Goal: Information Seeking & Learning: Learn about a topic

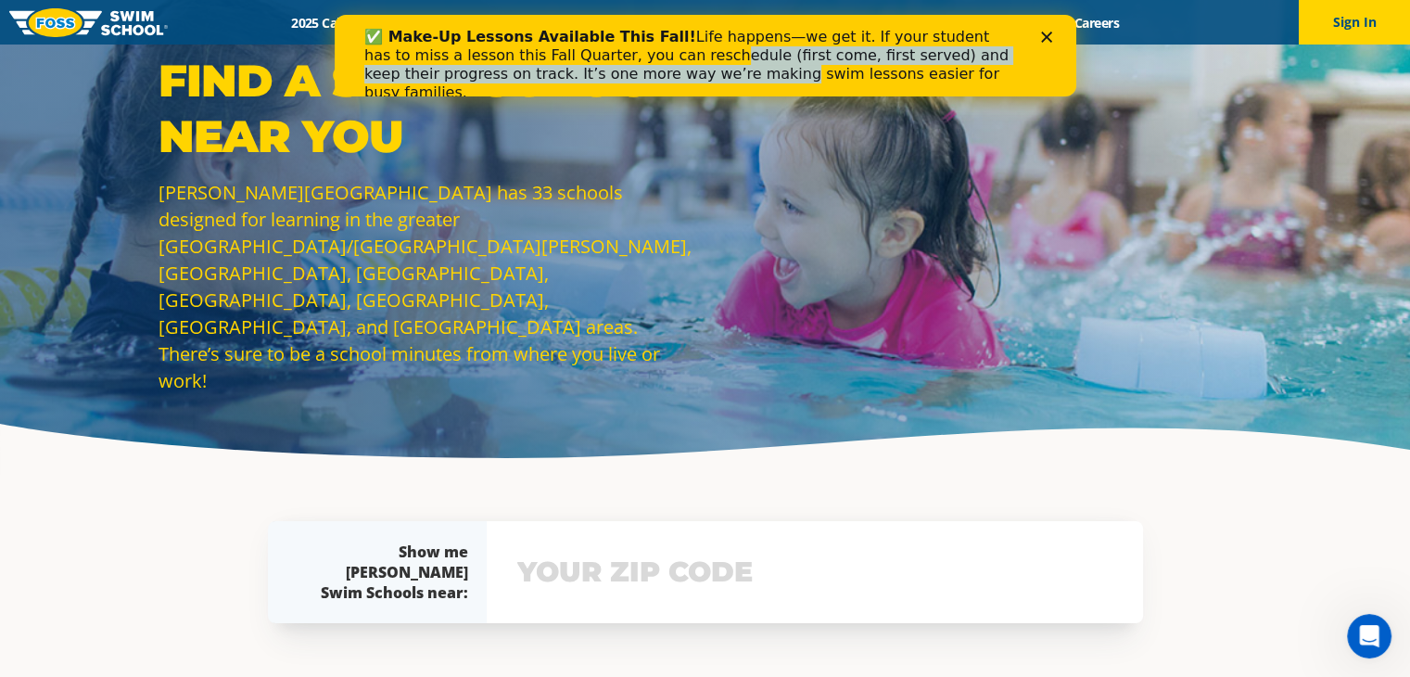
click at [605, 23] on div "✅ Make-Up Lessons Available This Fall! Life happens—we get it. If your student …" at bounding box center [696, 64] width 667 height 85
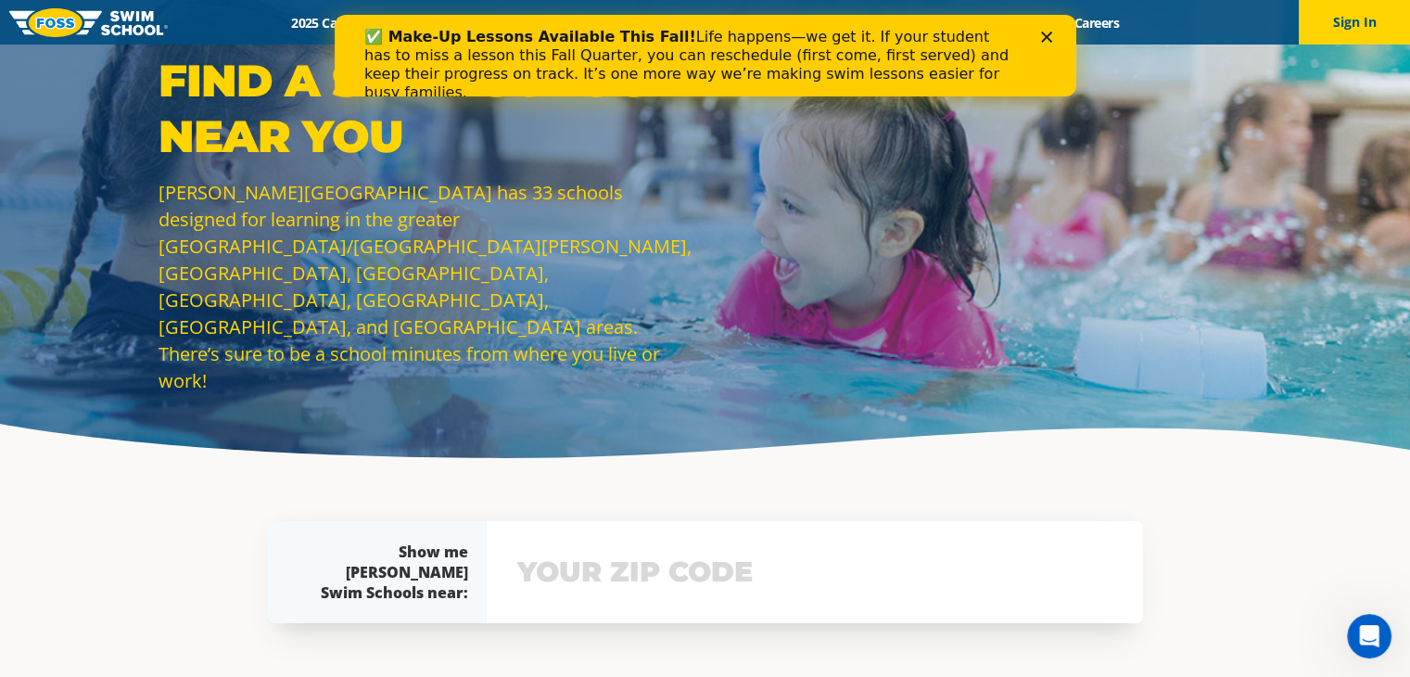
click at [1033, 36] on div "✅ Make-Up Lessons Available This Fall! Life happens—we get it. If your student …" at bounding box center [704, 64] width 682 height 85
click at [1047, 34] on polygon "Close" at bounding box center [1045, 37] width 11 height 11
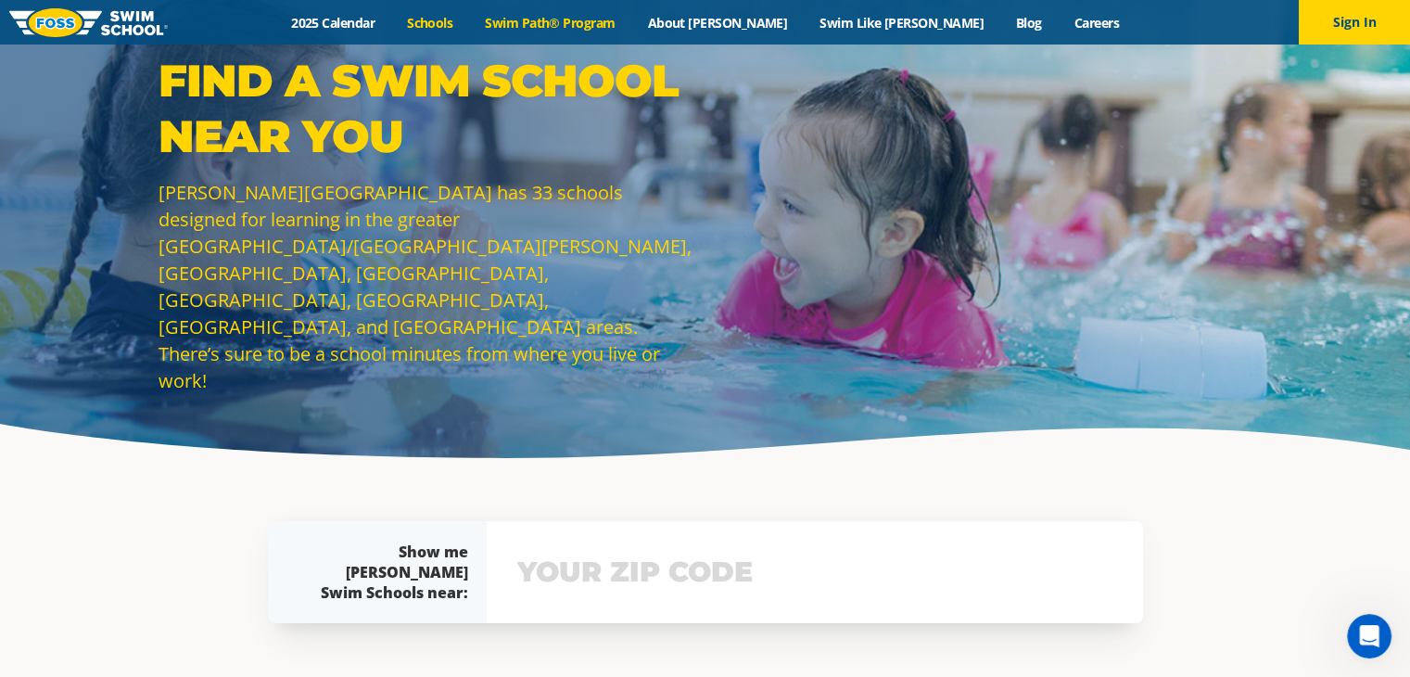
click at [631, 28] on link "Swim Path® Program" at bounding box center [550, 23] width 162 height 18
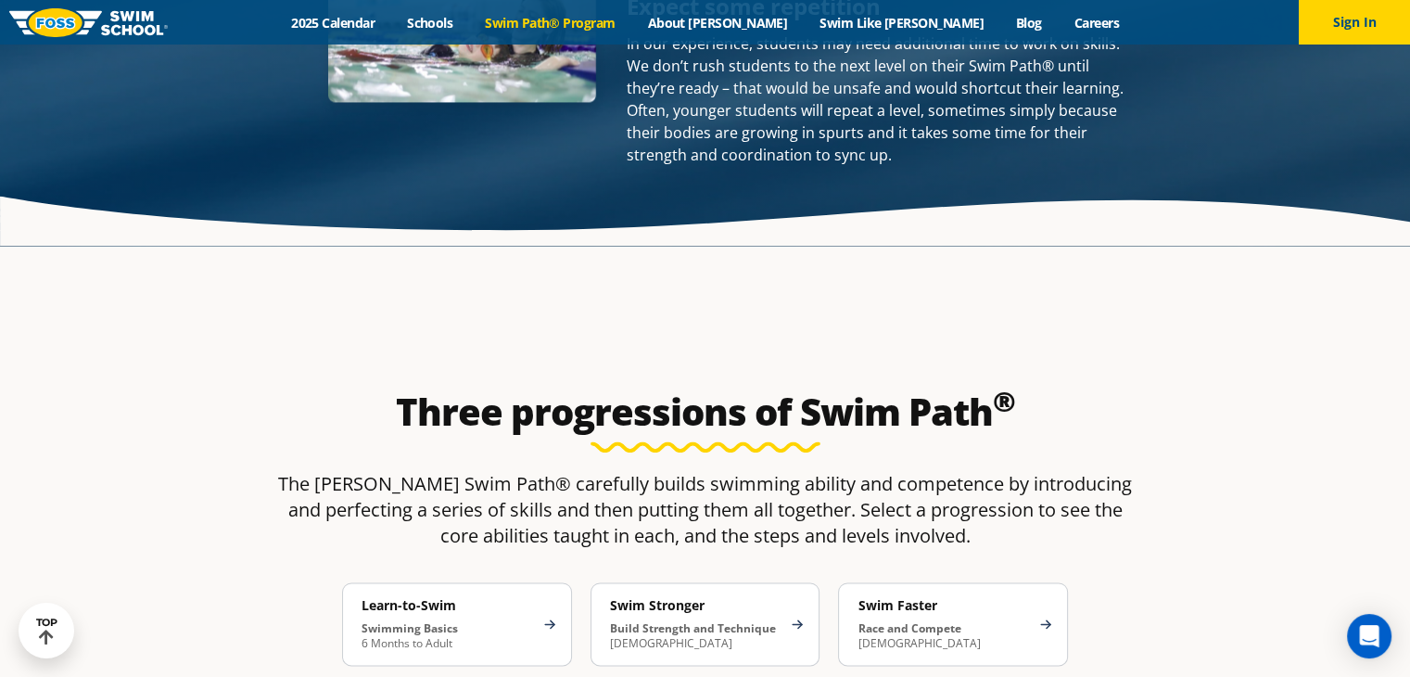
scroll to position [2631, 0]
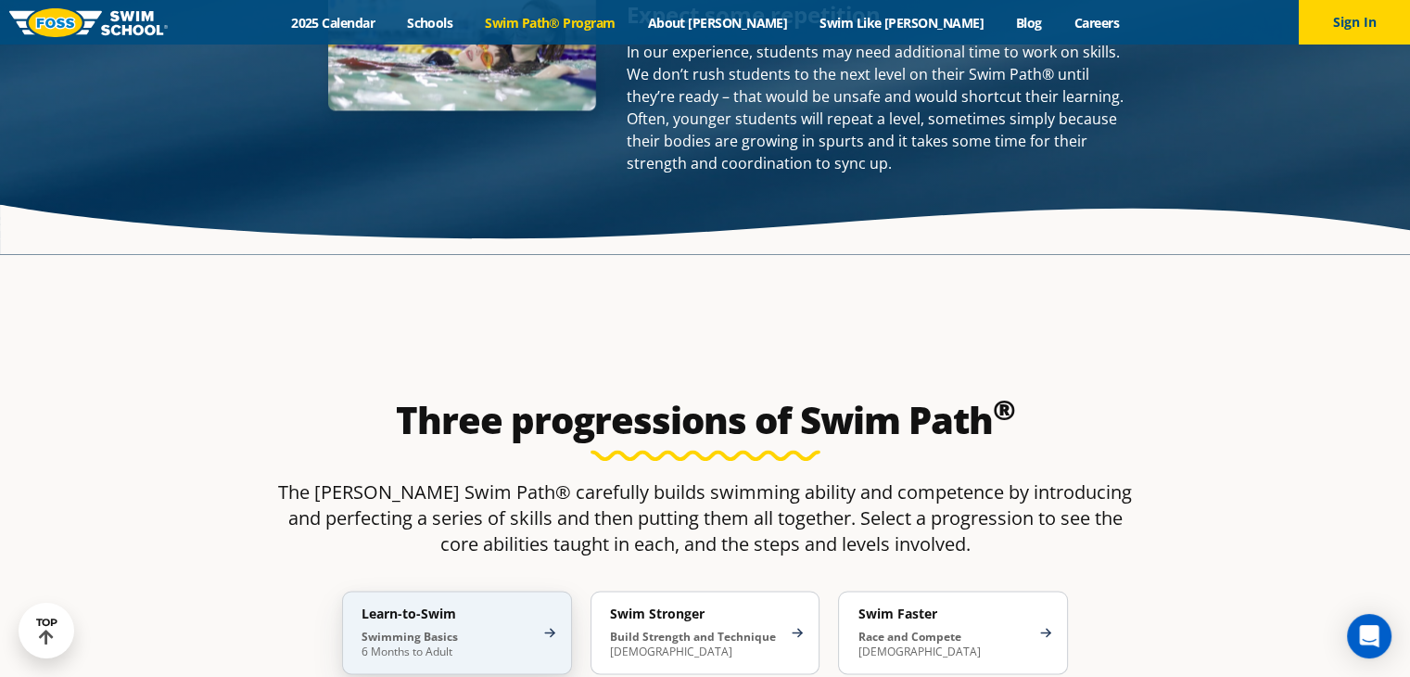
click at [469, 629] on p "Swimming Basics 6 Months to Adult" at bounding box center [447, 644] width 172 height 30
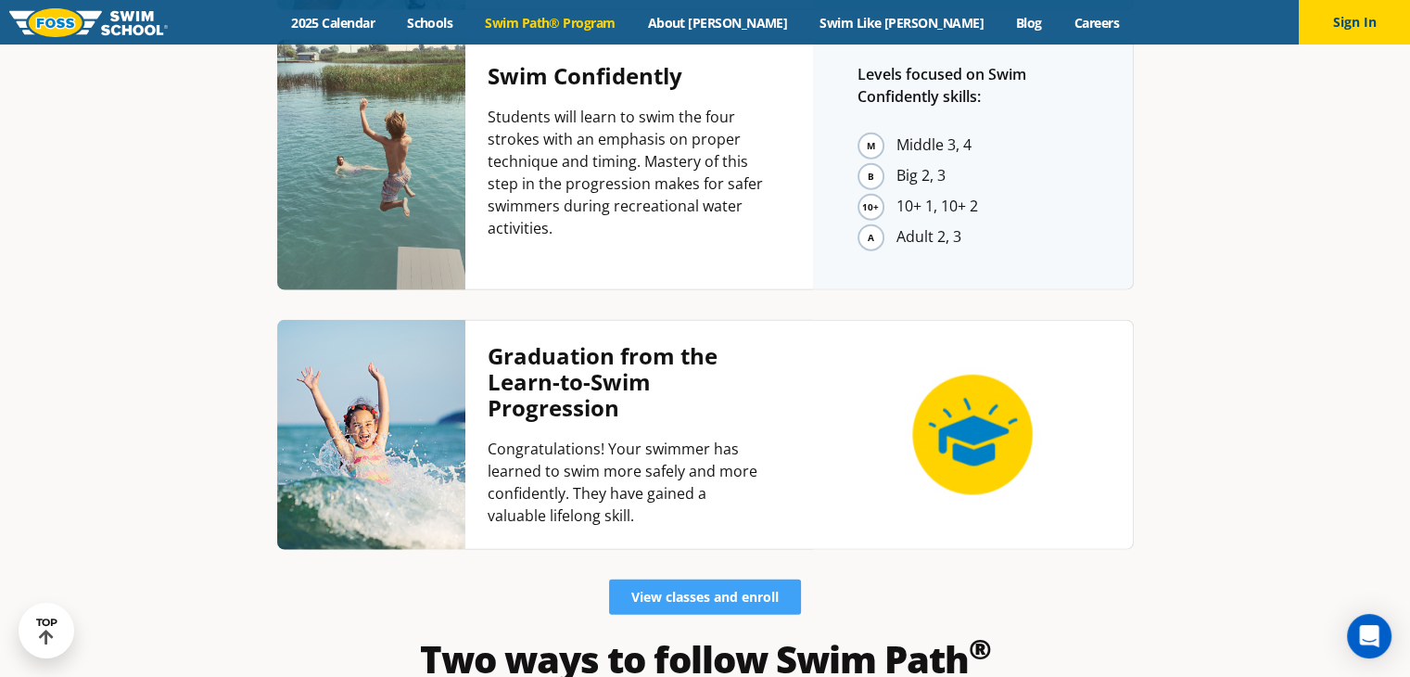
scroll to position [4423, 0]
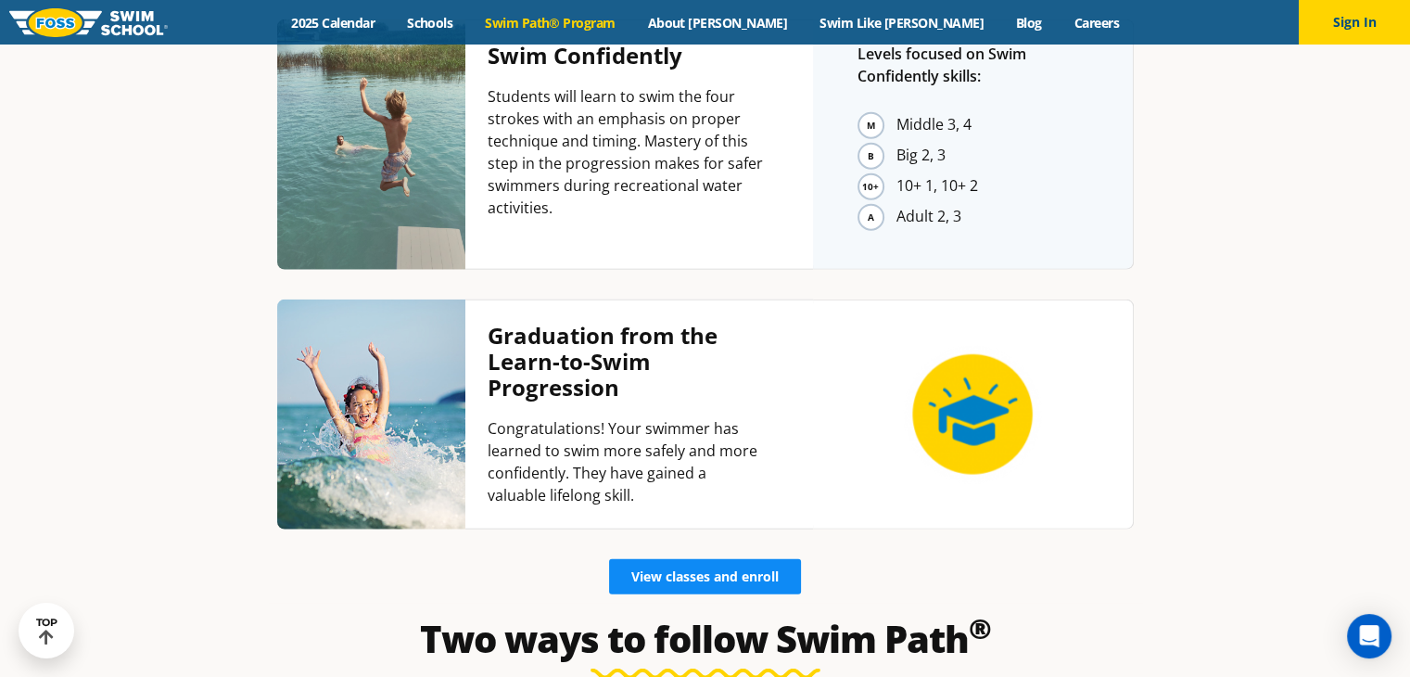
click at [682, 559] on link "View classes and enroll" at bounding box center [705, 576] width 192 height 35
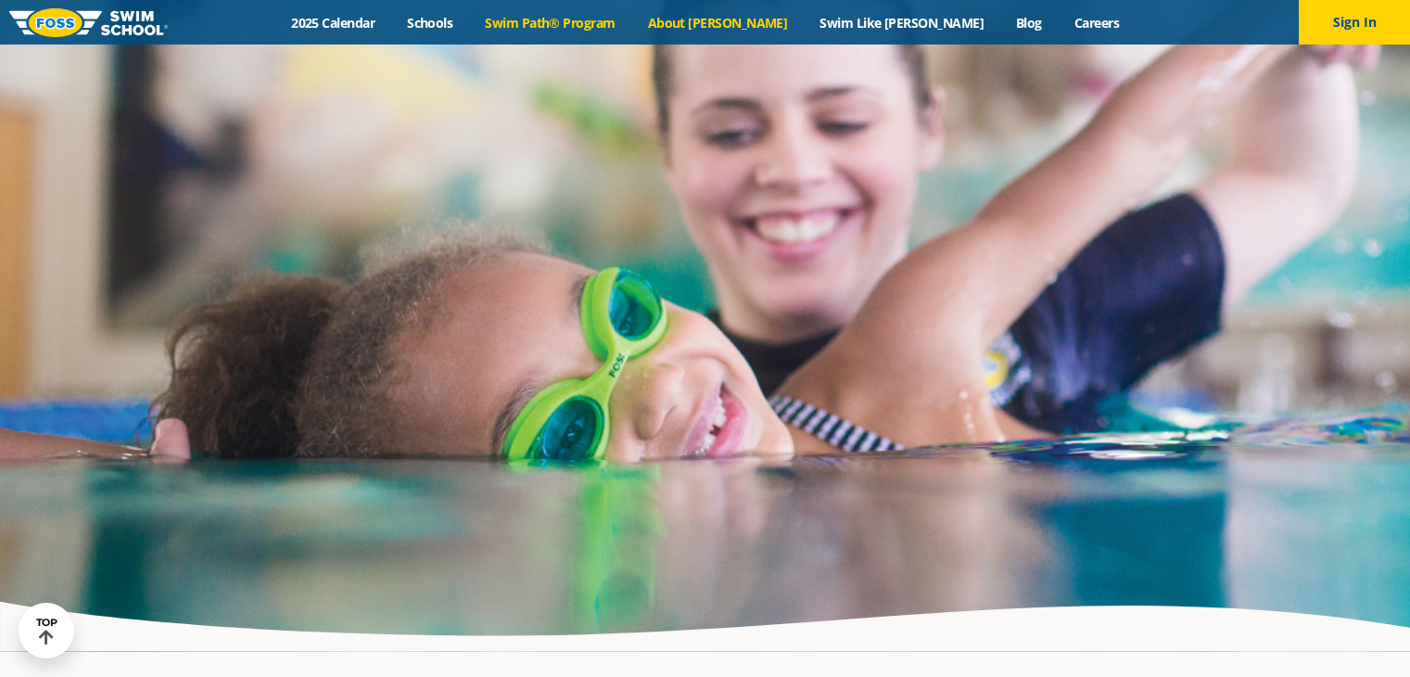
scroll to position [4423, 0]
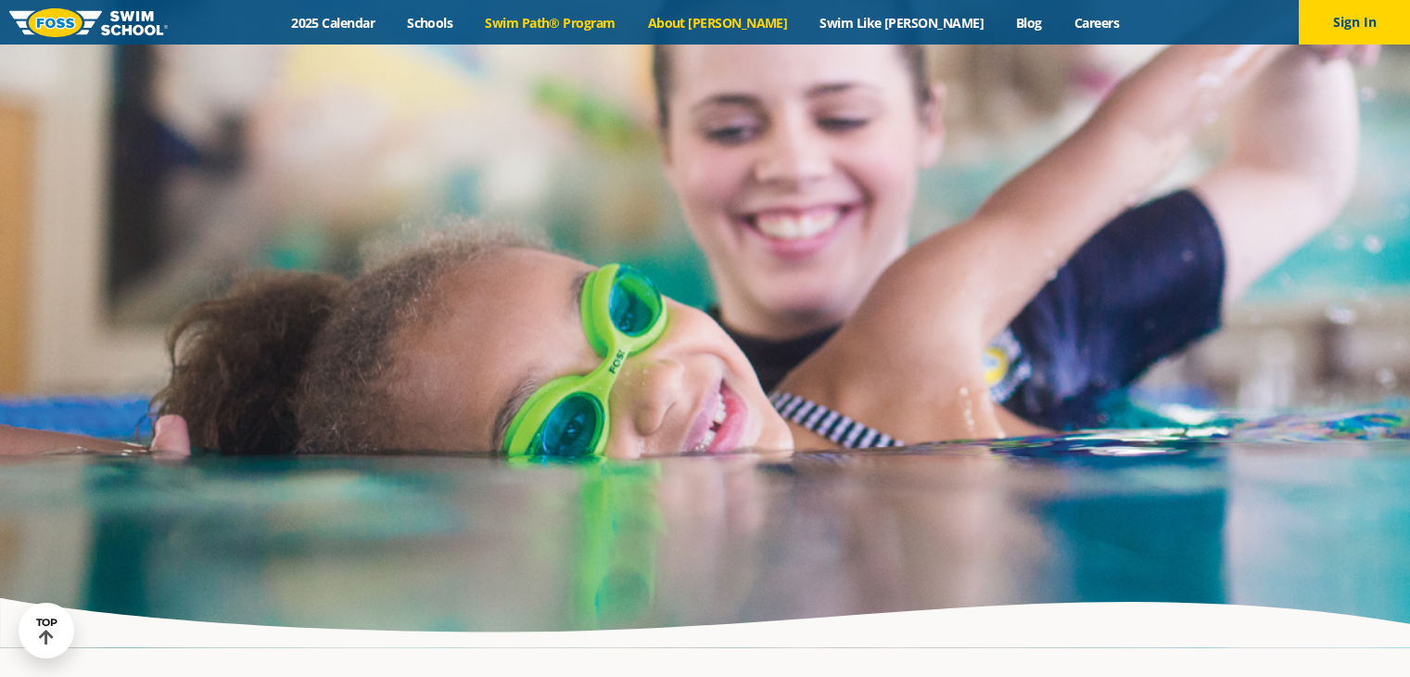
click at [742, 20] on link "About [PERSON_NAME]" at bounding box center [717, 23] width 172 height 18
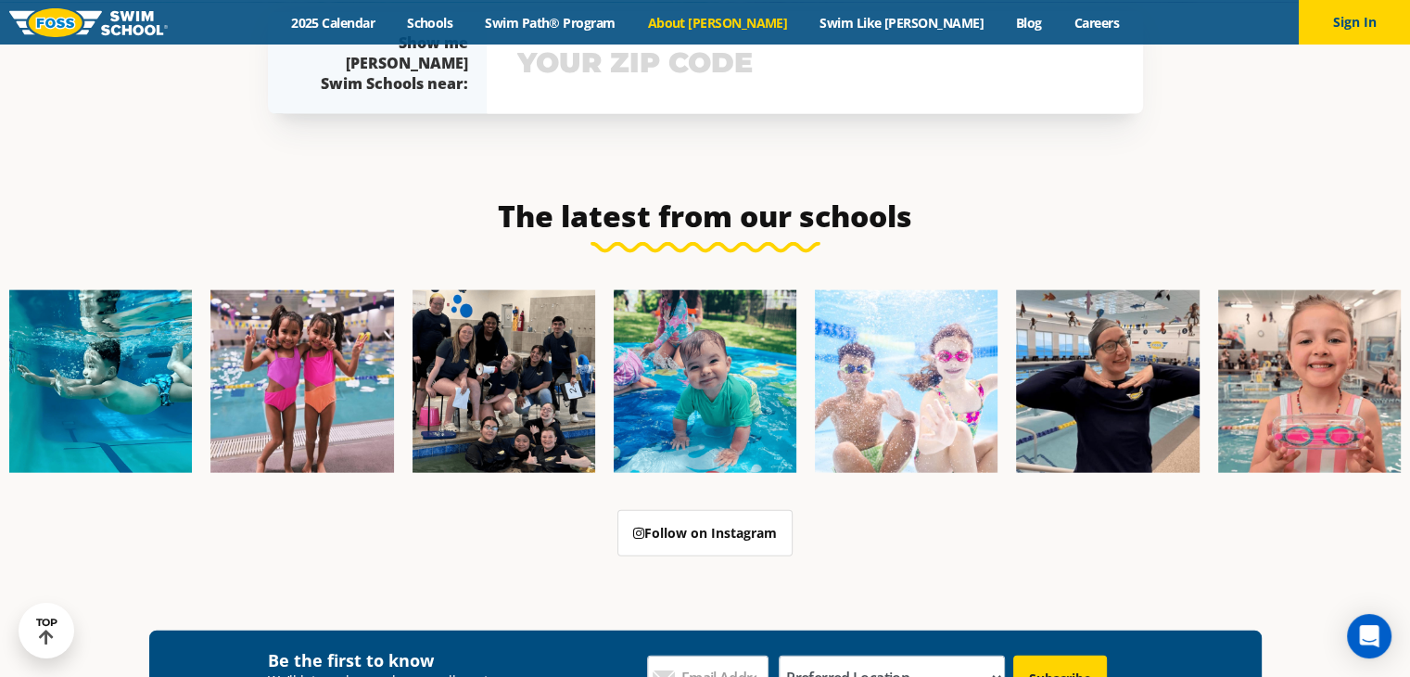
scroll to position [4282, 0]
click at [839, 21] on link "Swim Like [PERSON_NAME]" at bounding box center [902, 23] width 197 height 18
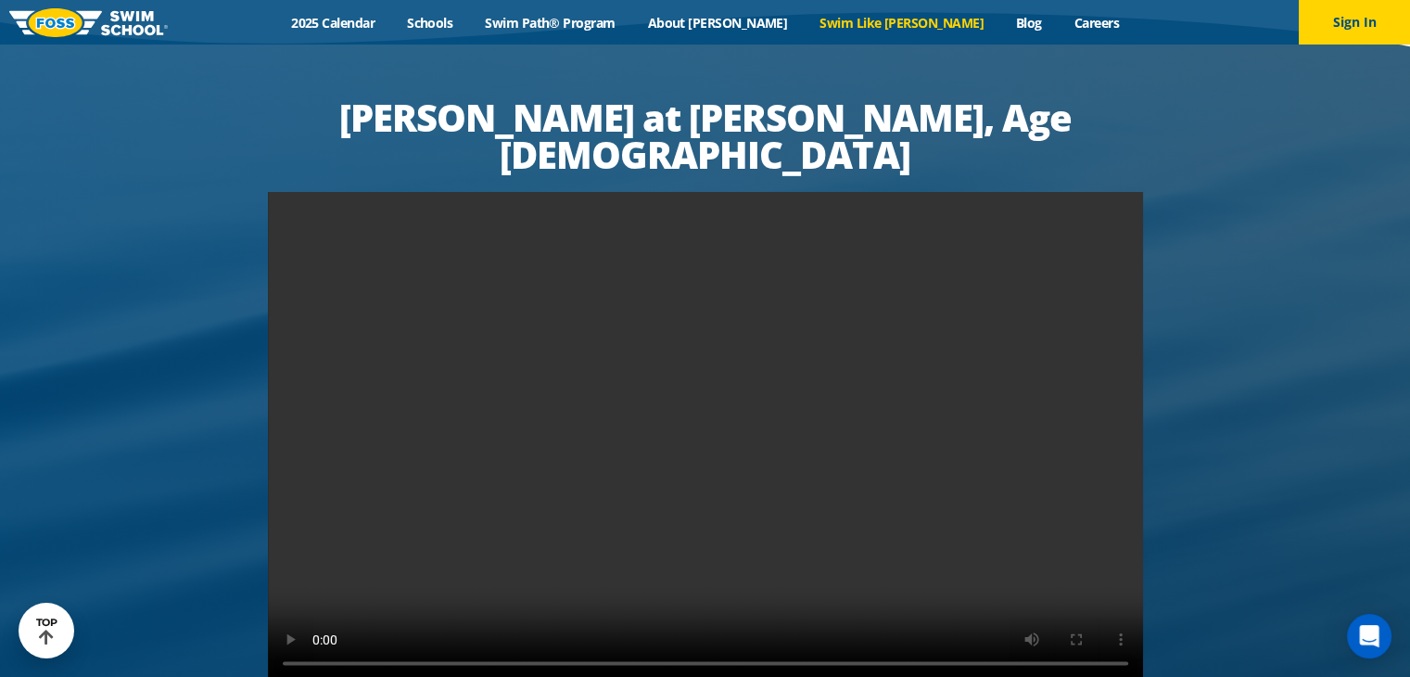
scroll to position [3477, 0]
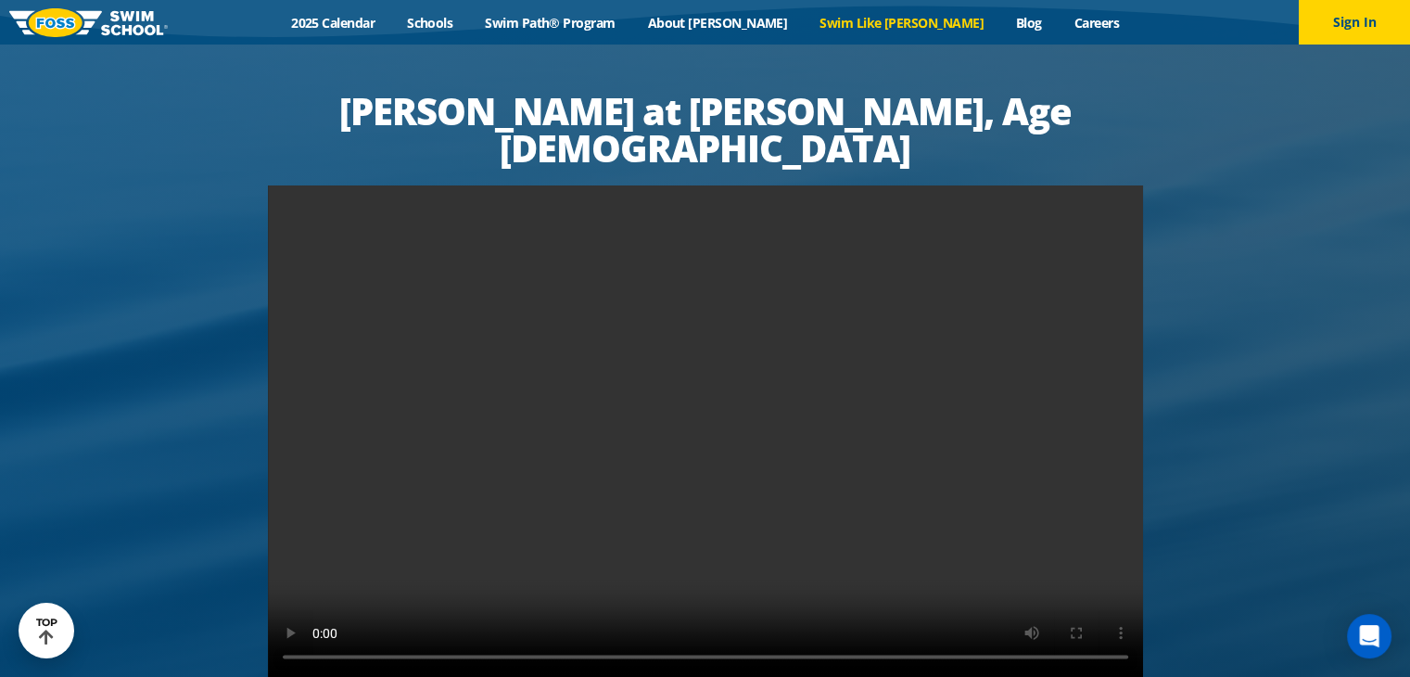
click at [693, 338] on video at bounding box center [705, 430] width 875 height 492
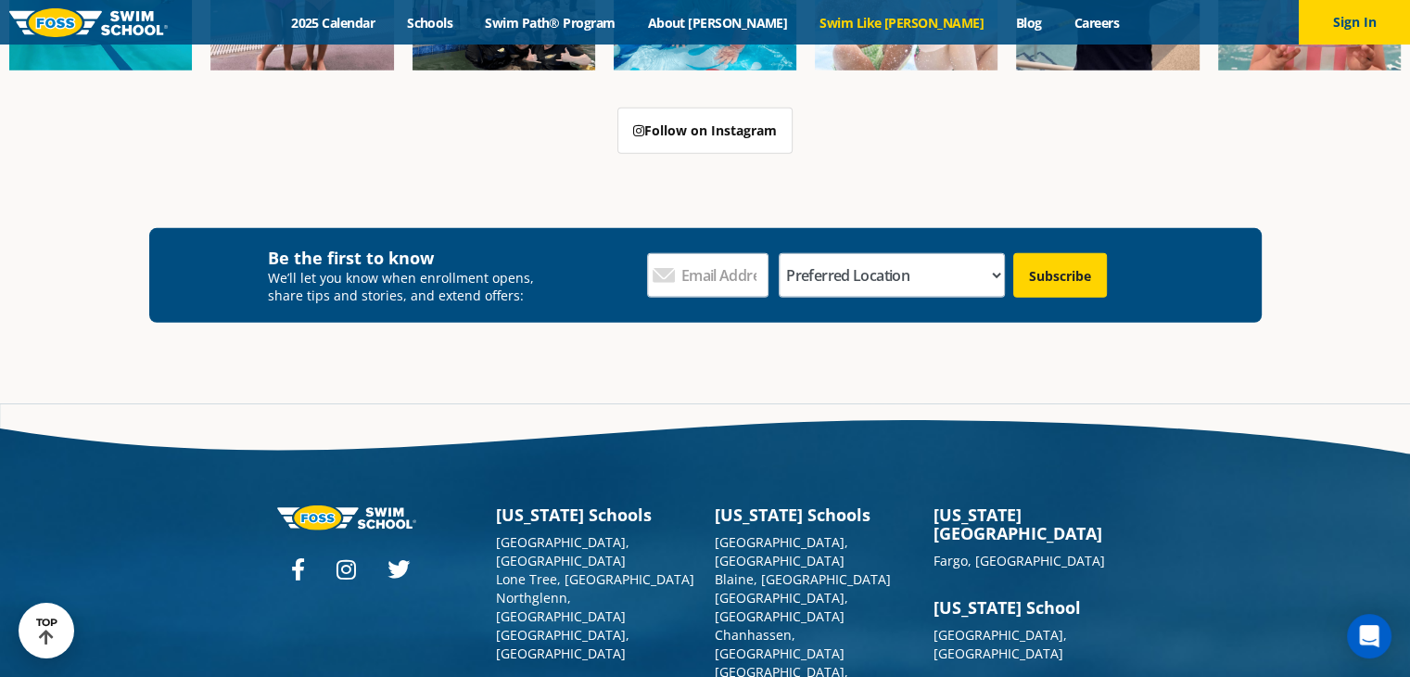
scroll to position [5458, 0]
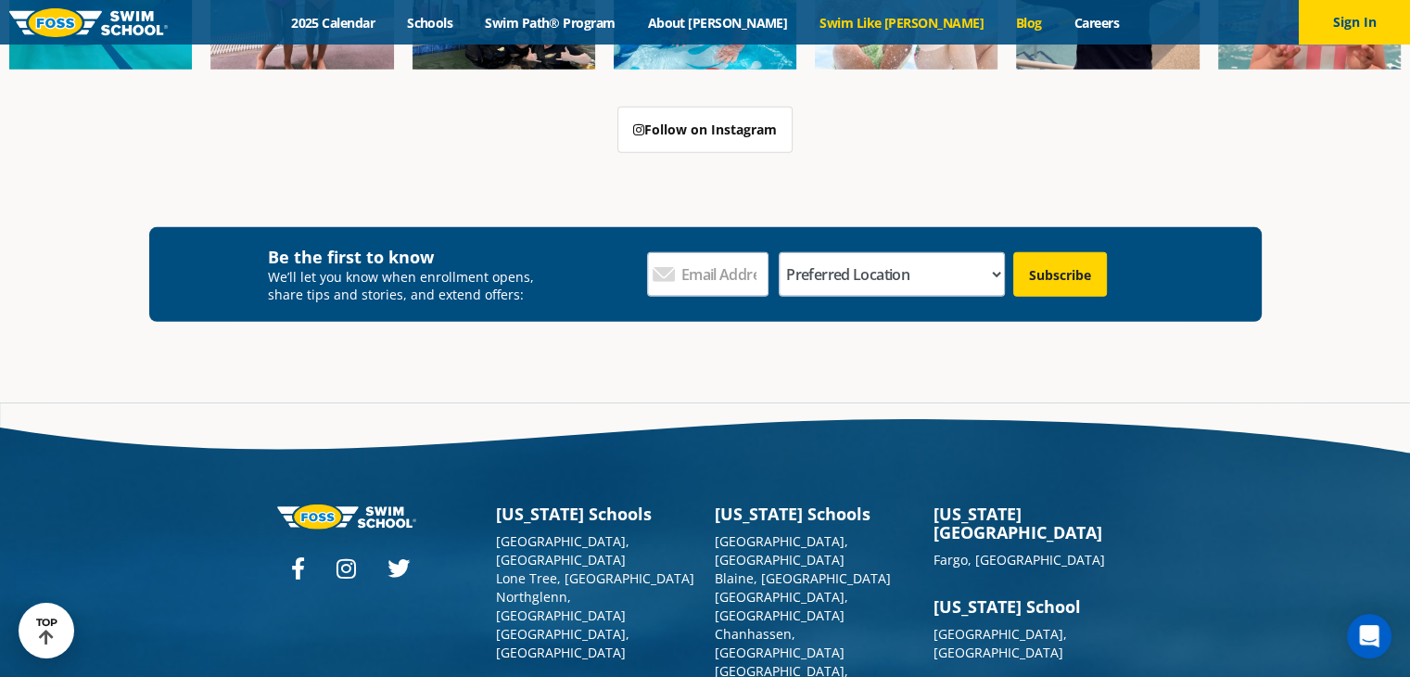
click at [999, 23] on link "Blog" at bounding box center [1028, 23] width 58 height 18
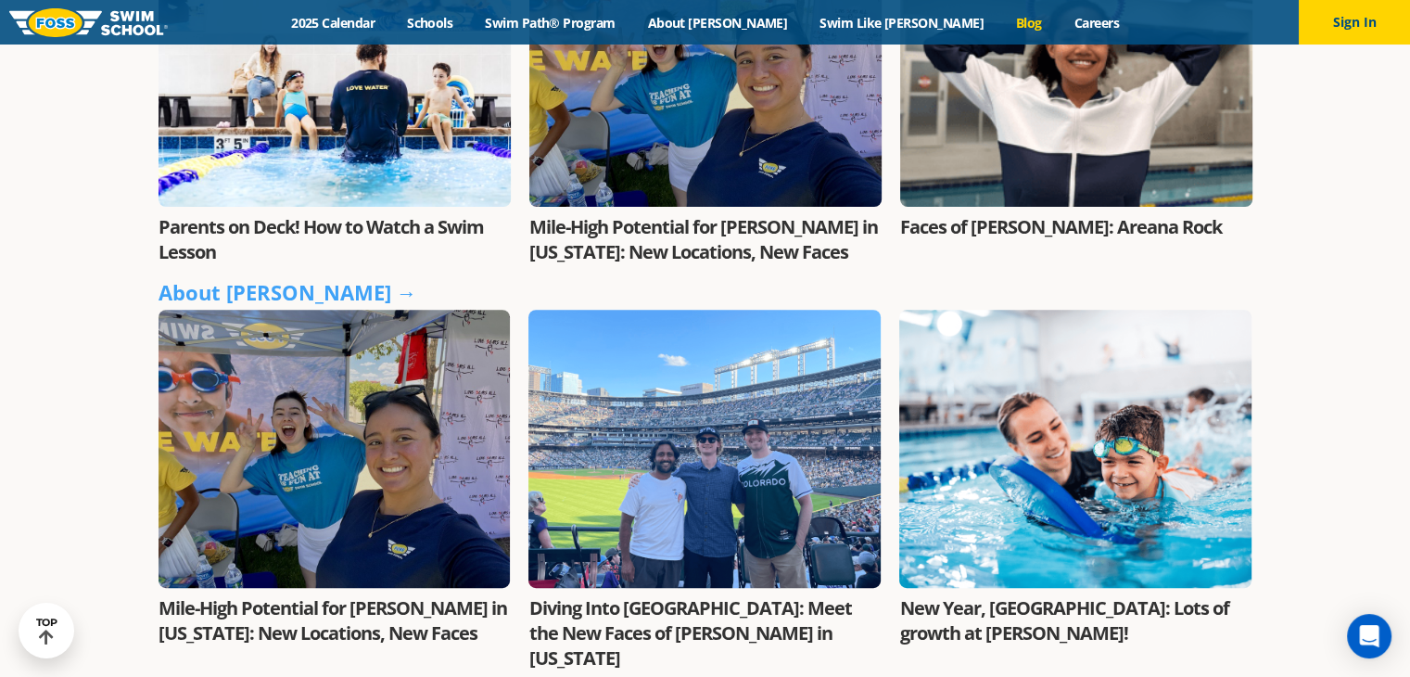
scroll to position [712, 0]
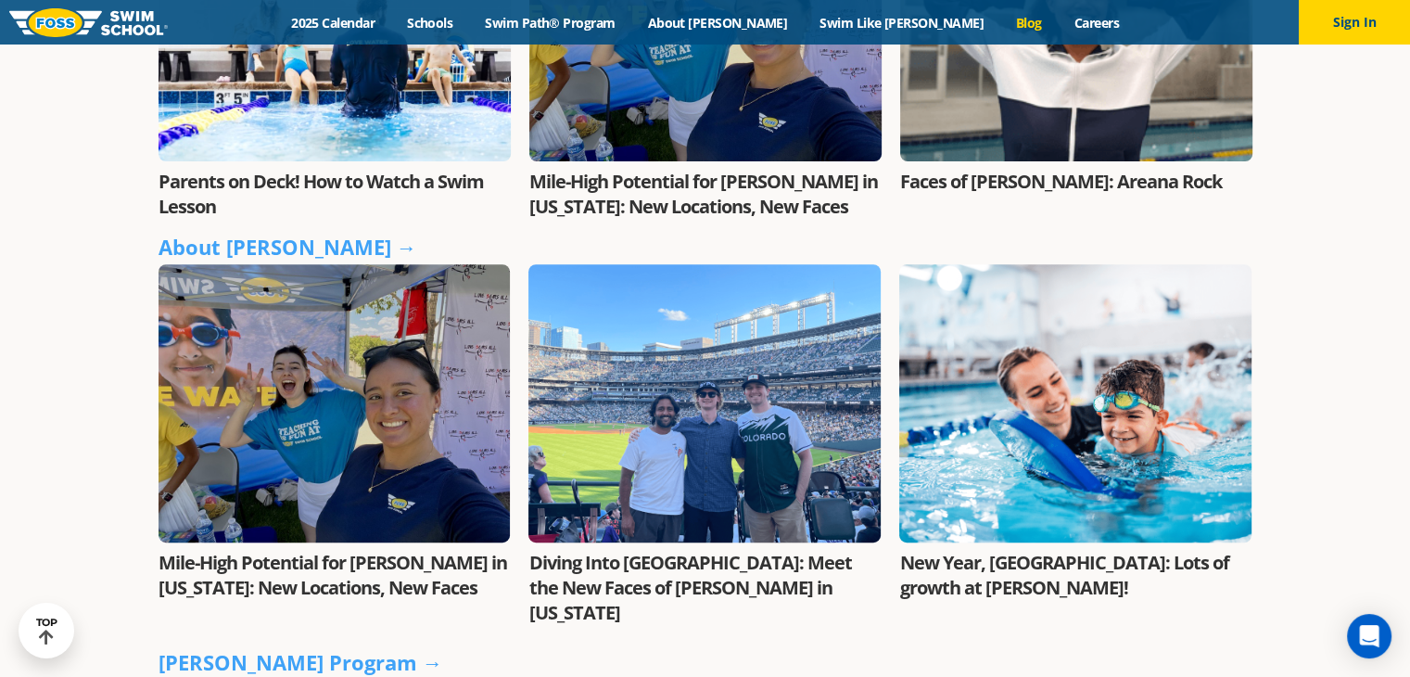
click at [385, 185] on link "Parents on Deck! How to Watch a Swim Lesson" at bounding box center [320, 194] width 325 height 50
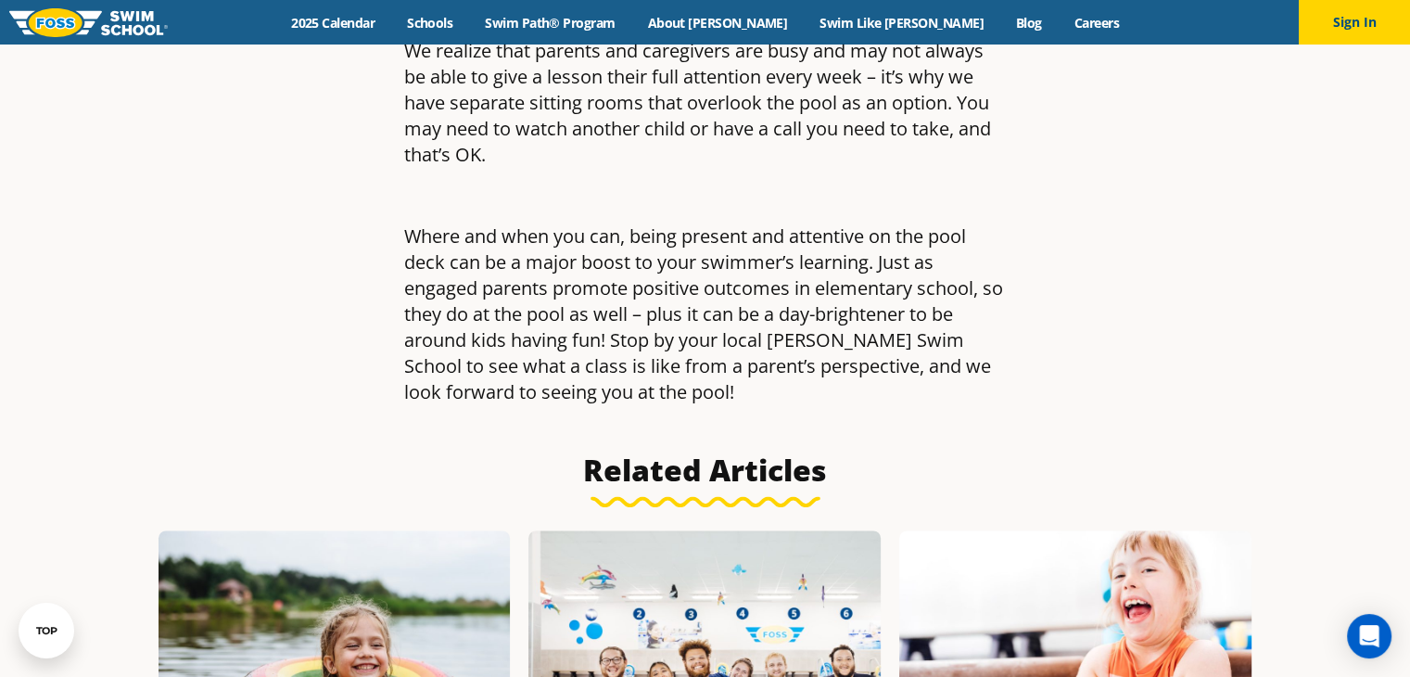
scroll to position [2558, 0]
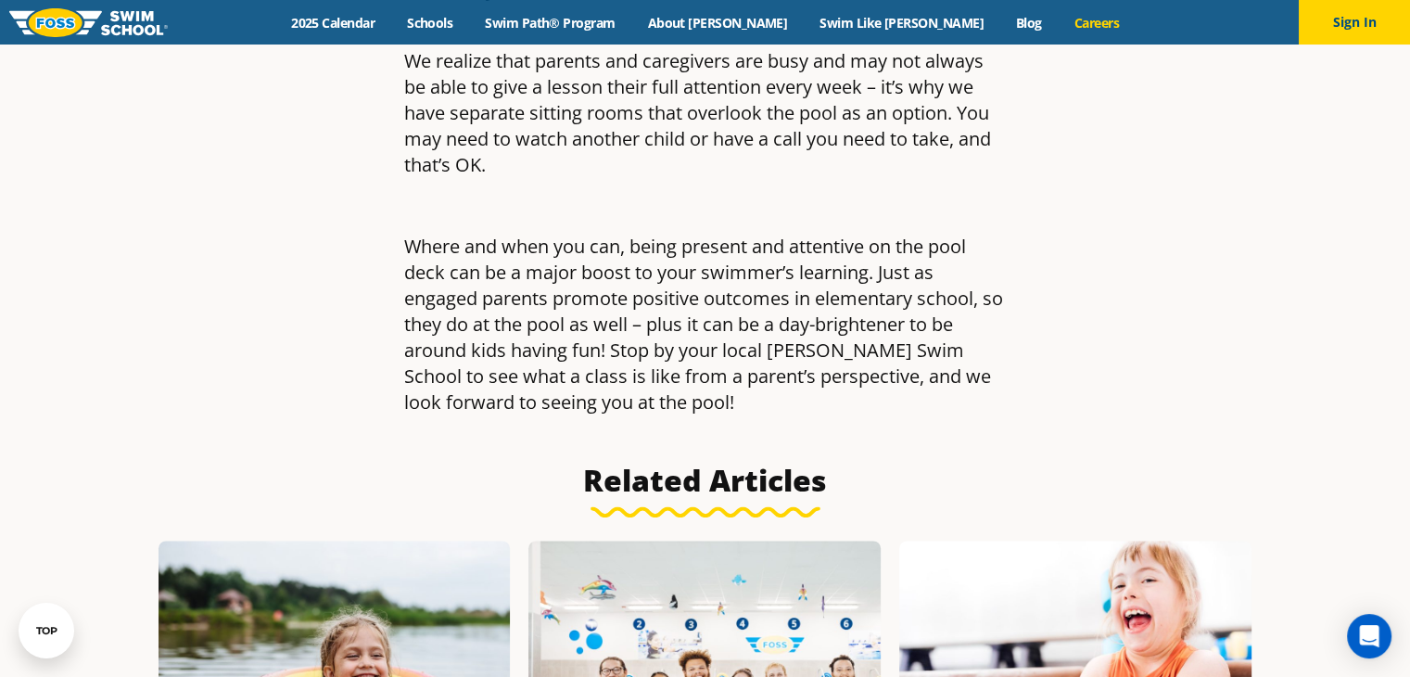
click at [1058, 21] on link "Careers" at bounding box center [1096, 23] width 77 height 18
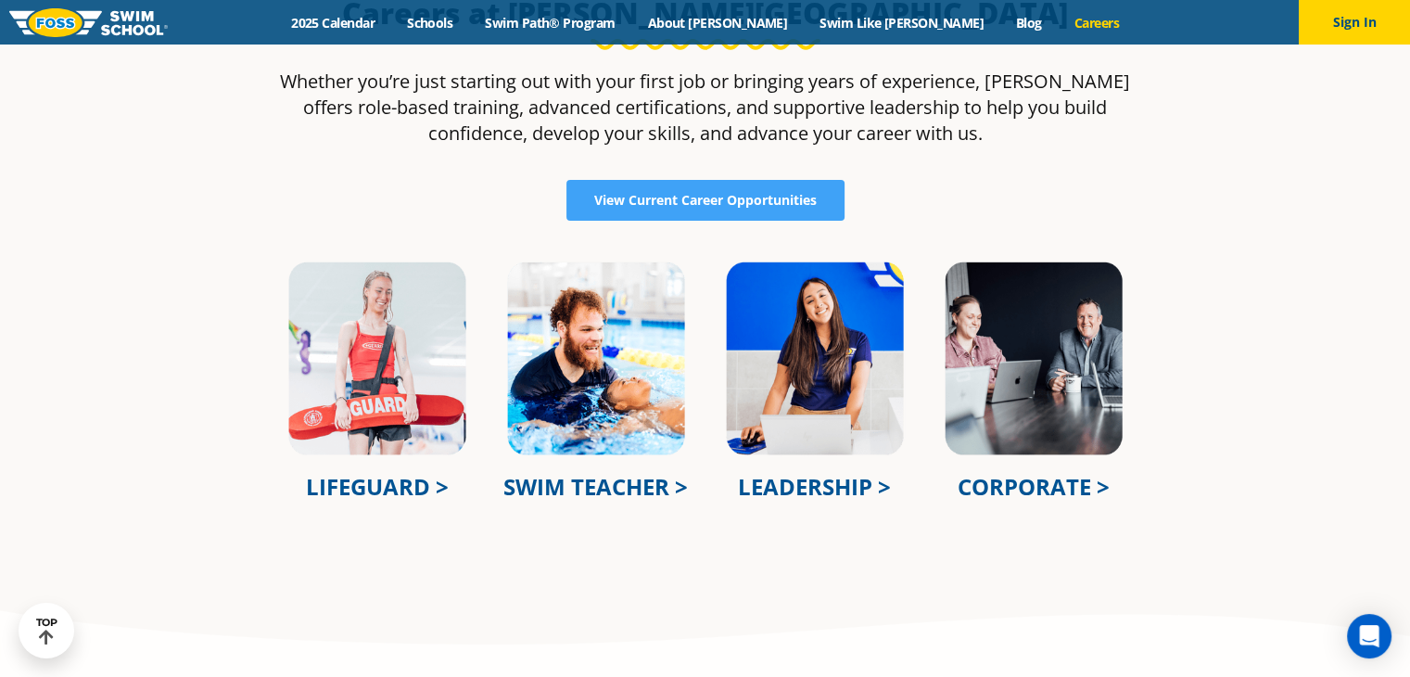
scroll to position [586, 0]
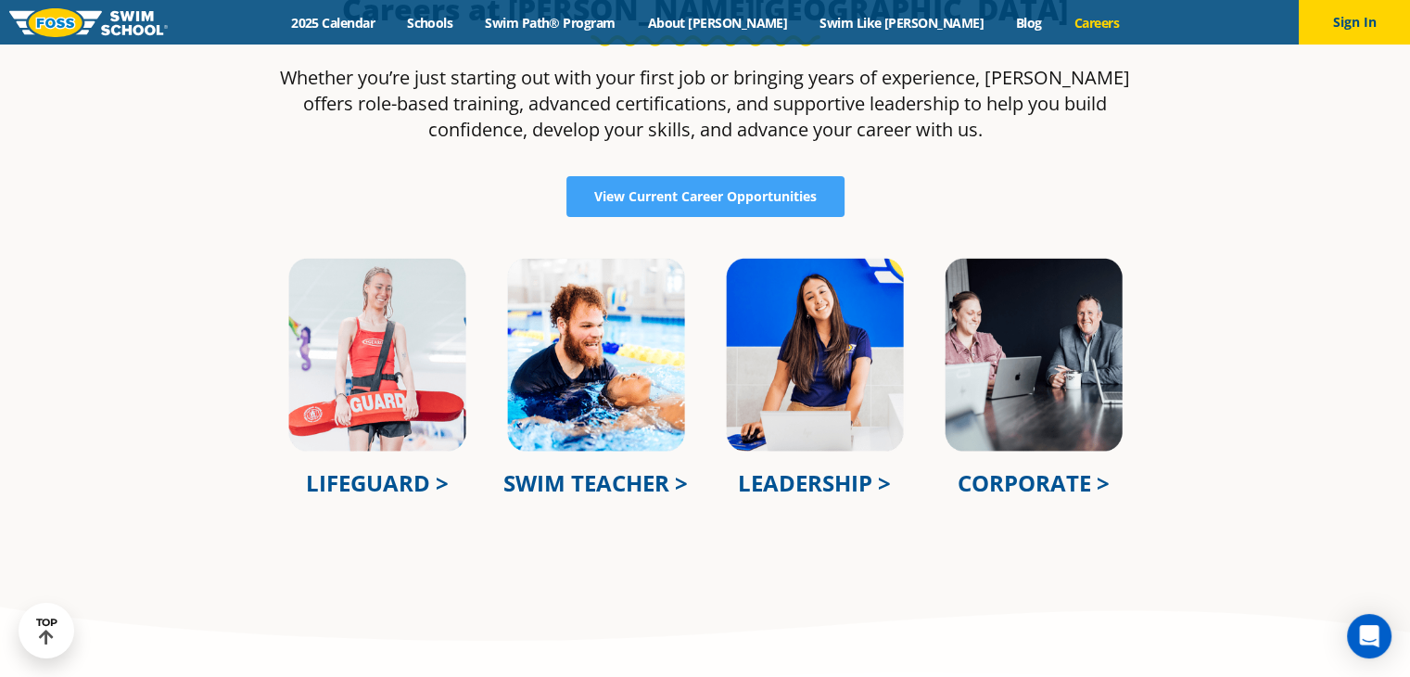
click at [612, 361] on img at bounding box center [596, 354] width 182 height 197
